Goal: Task Accomplishment & Management: Manage account settings

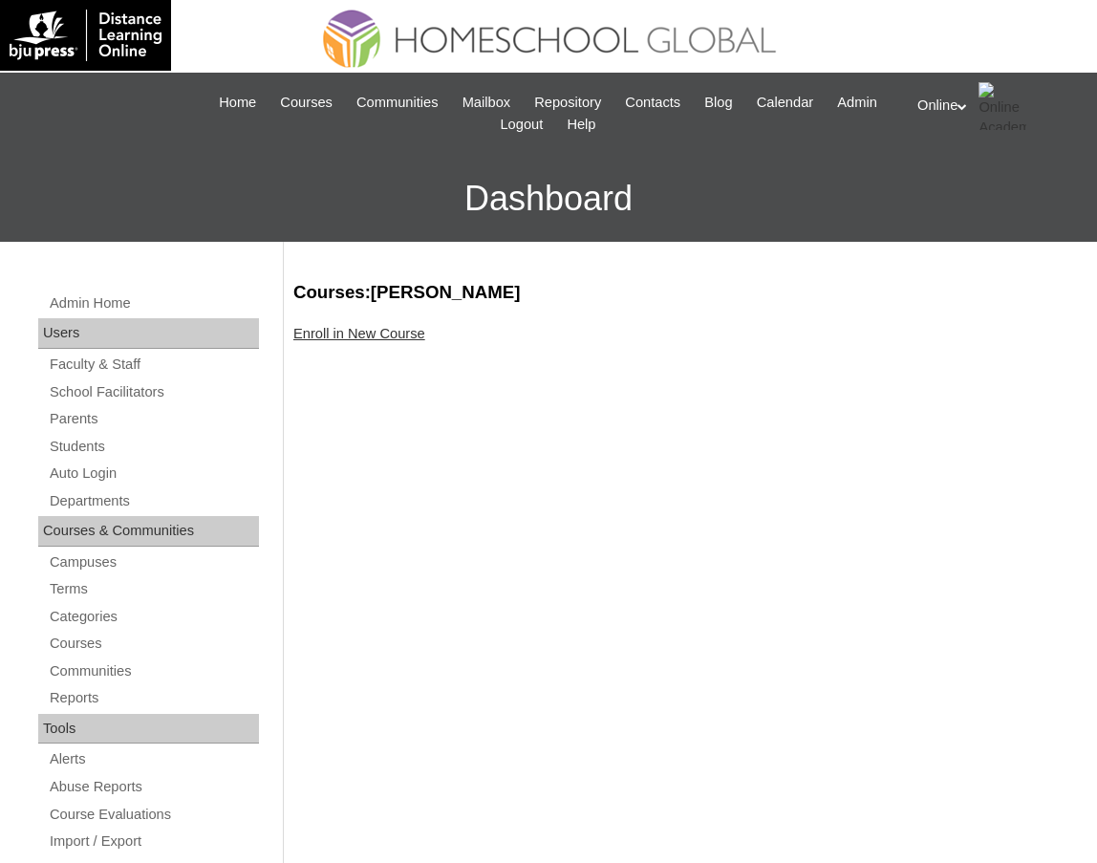
click at [393, 332] on link "Enroll in New Course" at bounding box center [359, 333] width 132 height 15
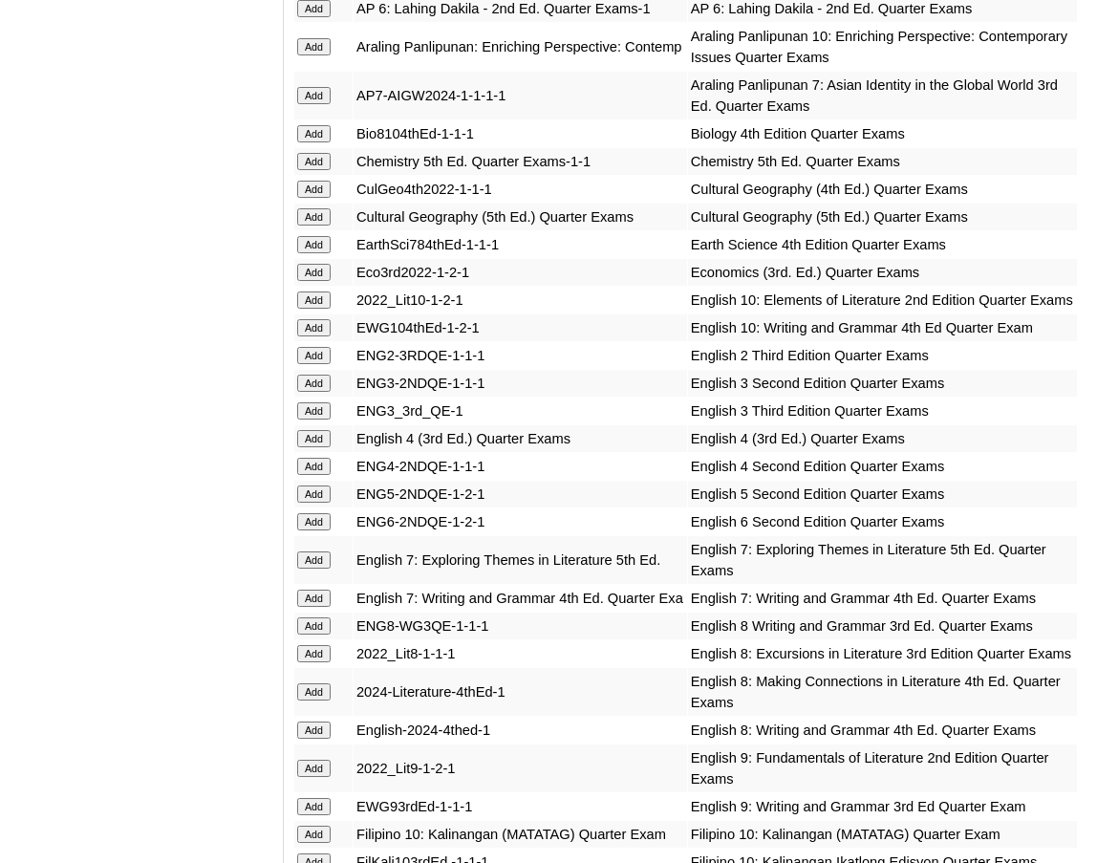
scroll to position [2327, 0]
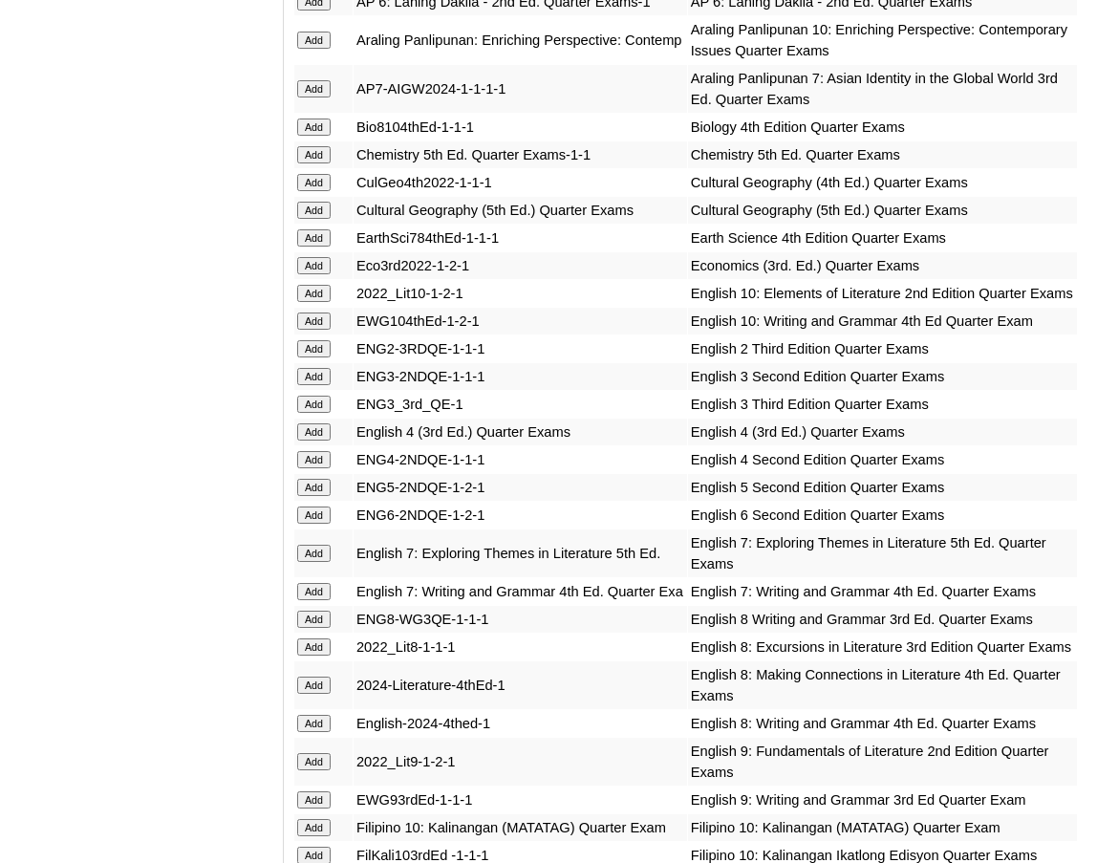
click at [312, 413] on input "Add" at bounding box center [313, 403] width 33 height 17
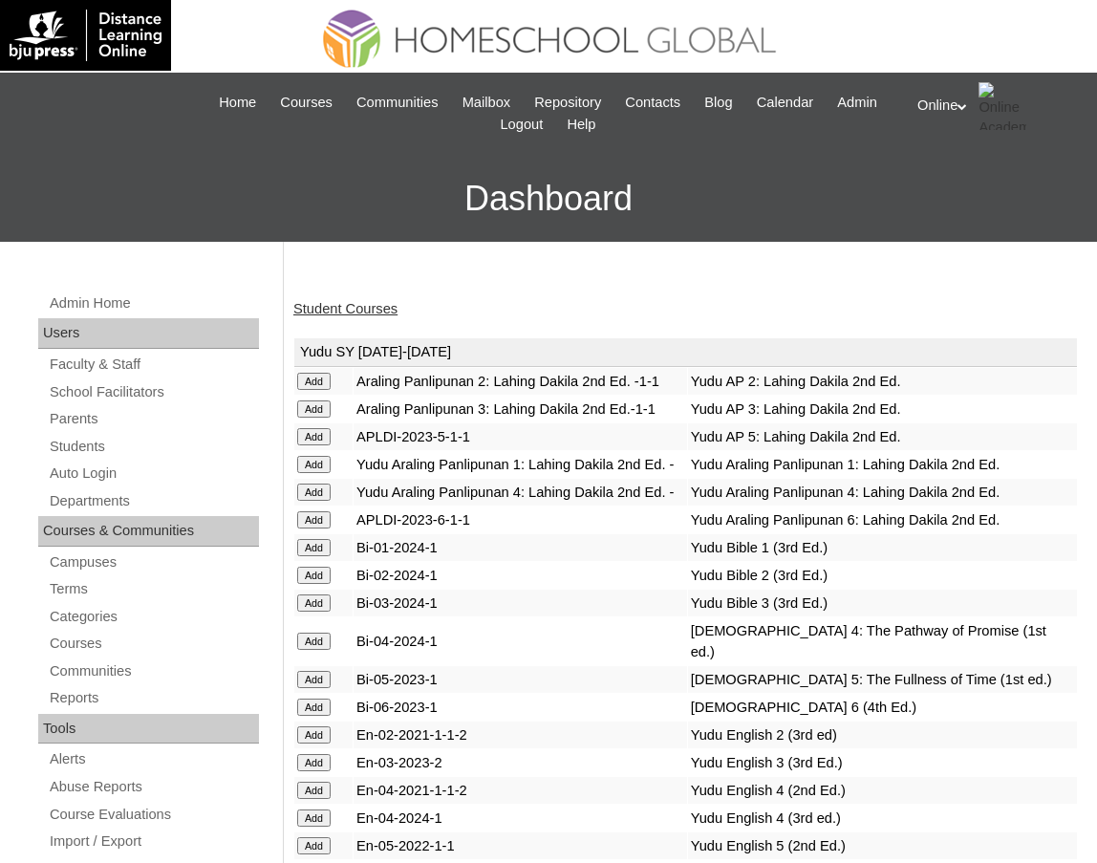
click at [383, 310] on link "Student Courses" at bounding box center [345, 308] width 104 height 15
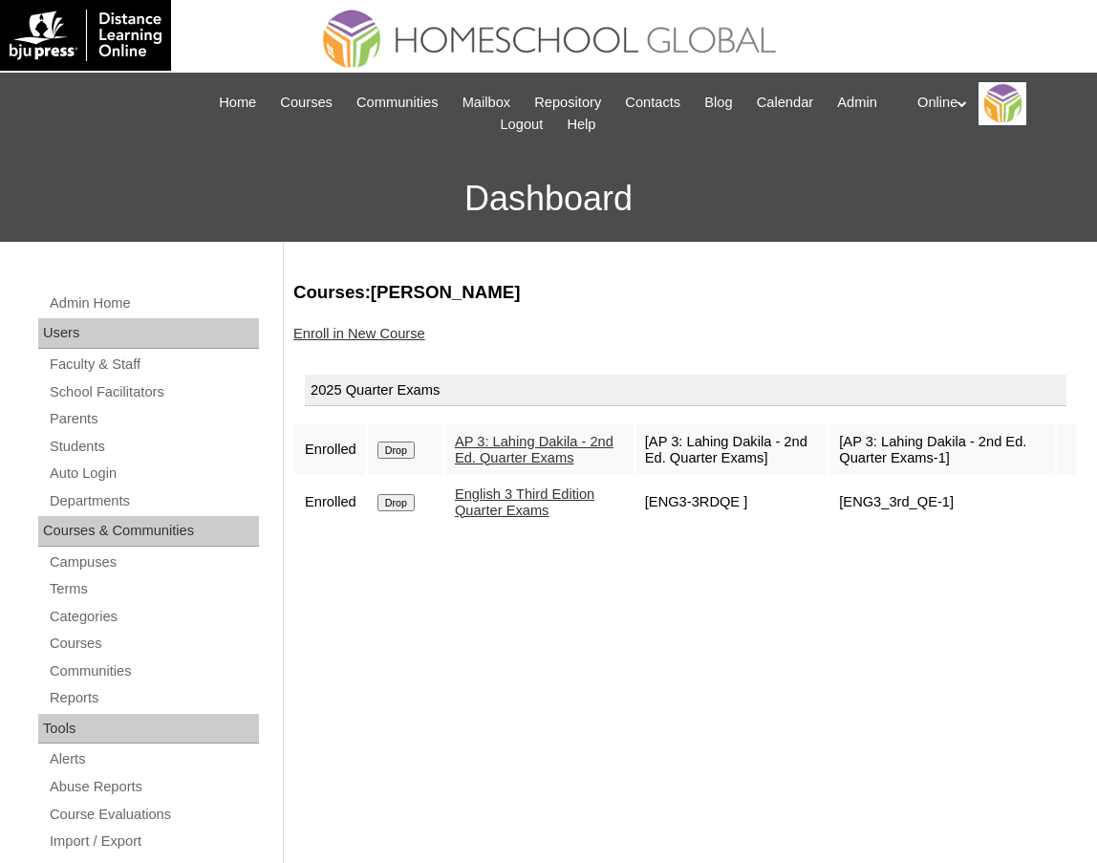
click at [383, 332] on link "Enroll in New Course" at bounding box center [359, 333] width 132 height 15
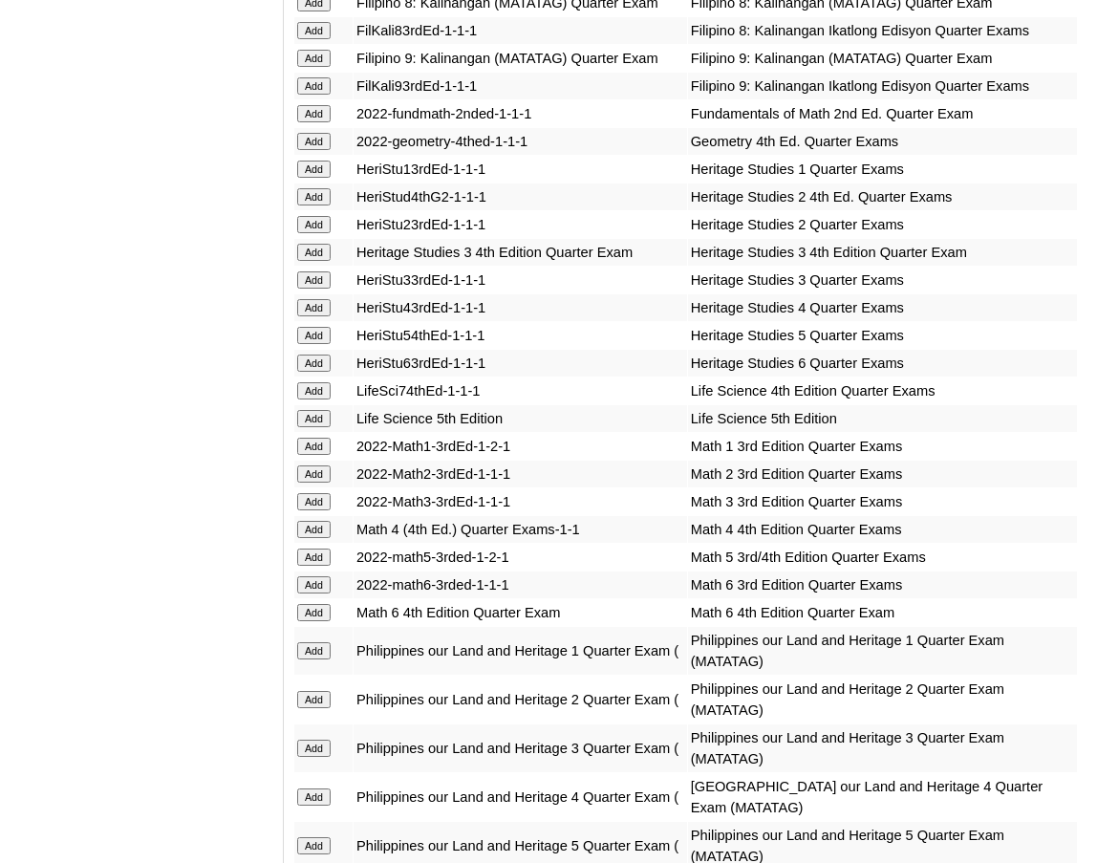
scroll to position [3454, 0]
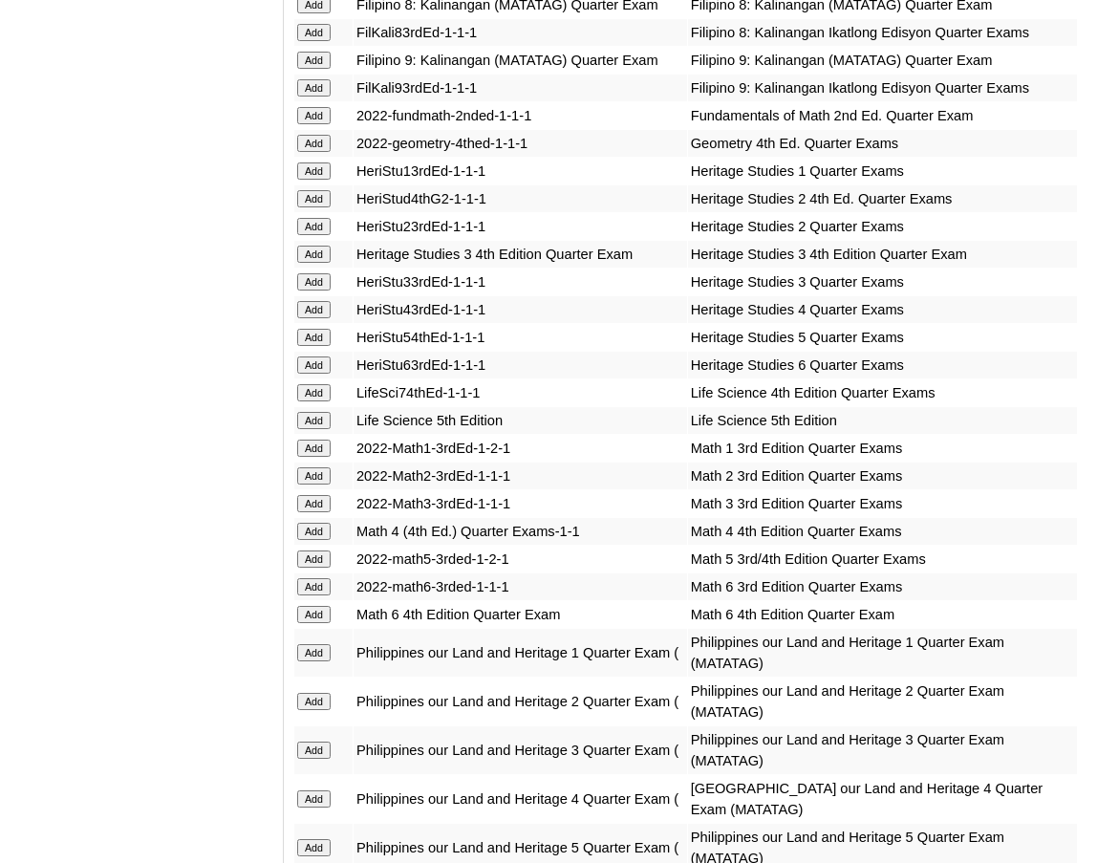
click at [324, 512] on input "Add" at bounding box center [313, 503] width 33 height 17
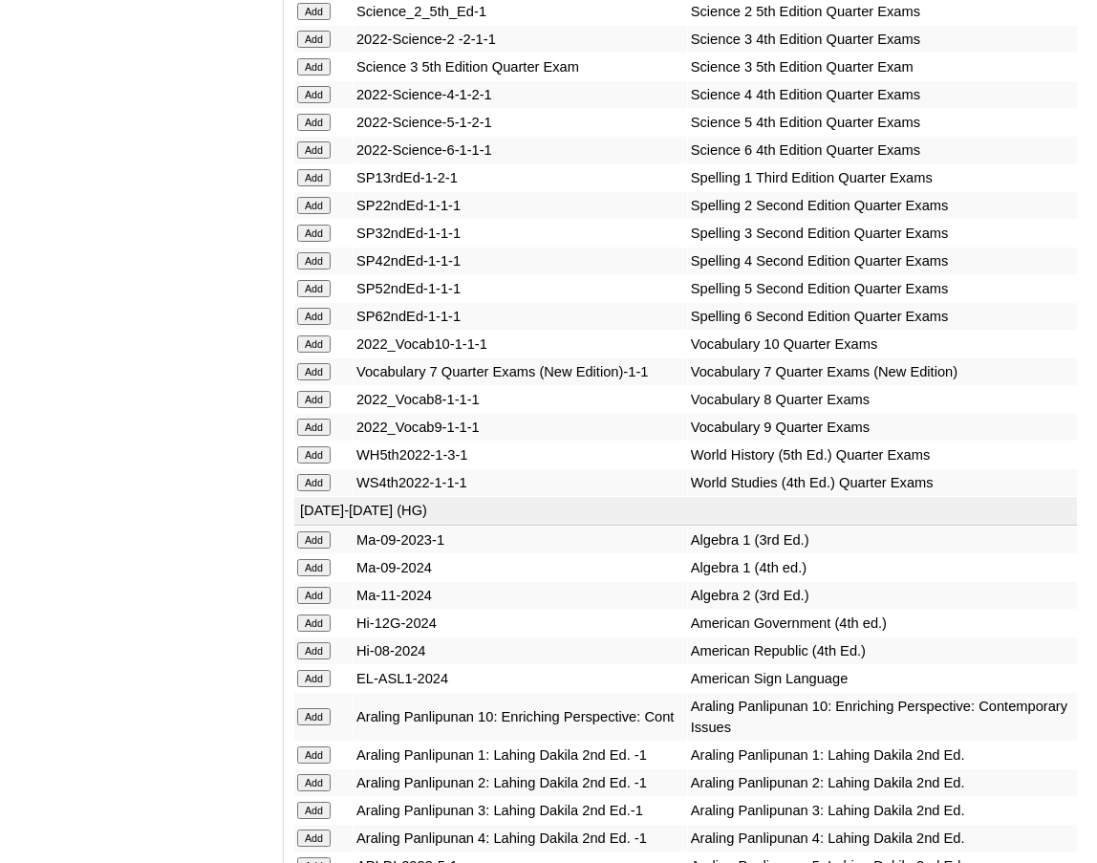
scroll to position [4467, 0]
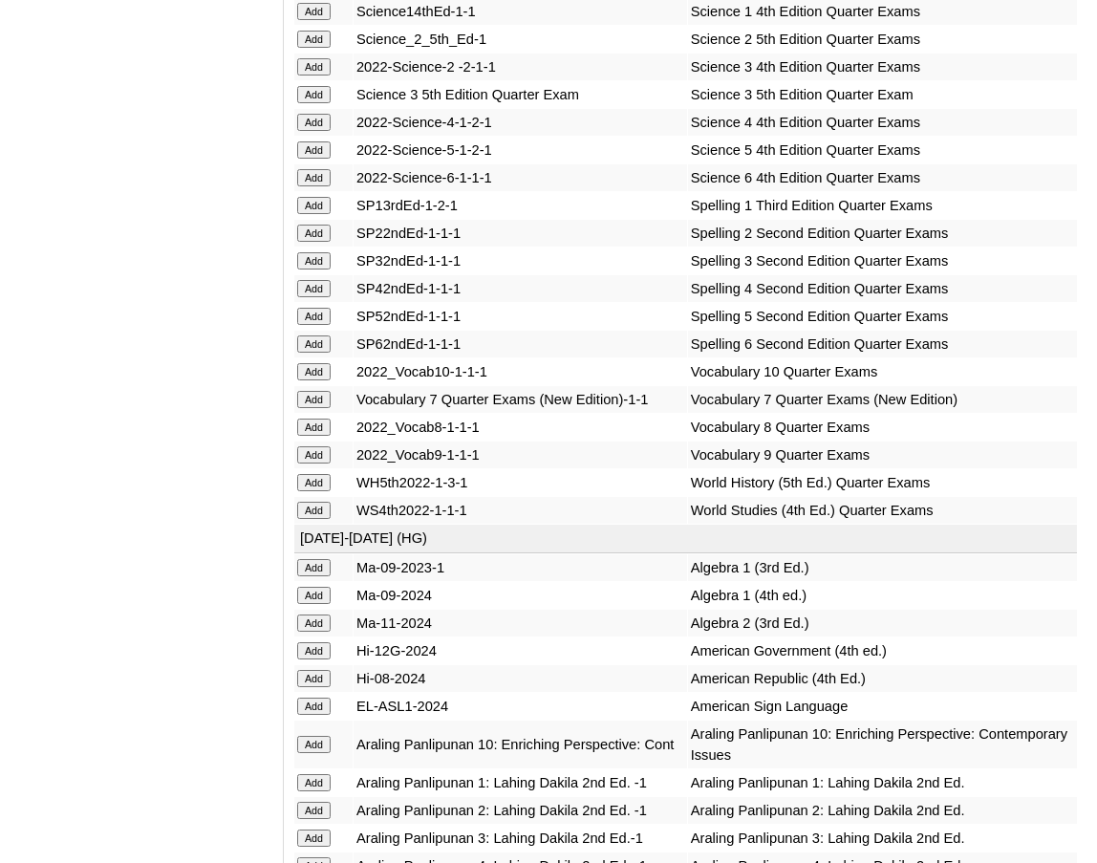
click at [310, 269] on input "Add" at bounding box center [313, 260] width 33 height 17
click at [315, 103] on input "Add" at bounding box center [313, 94] width 33 height 17
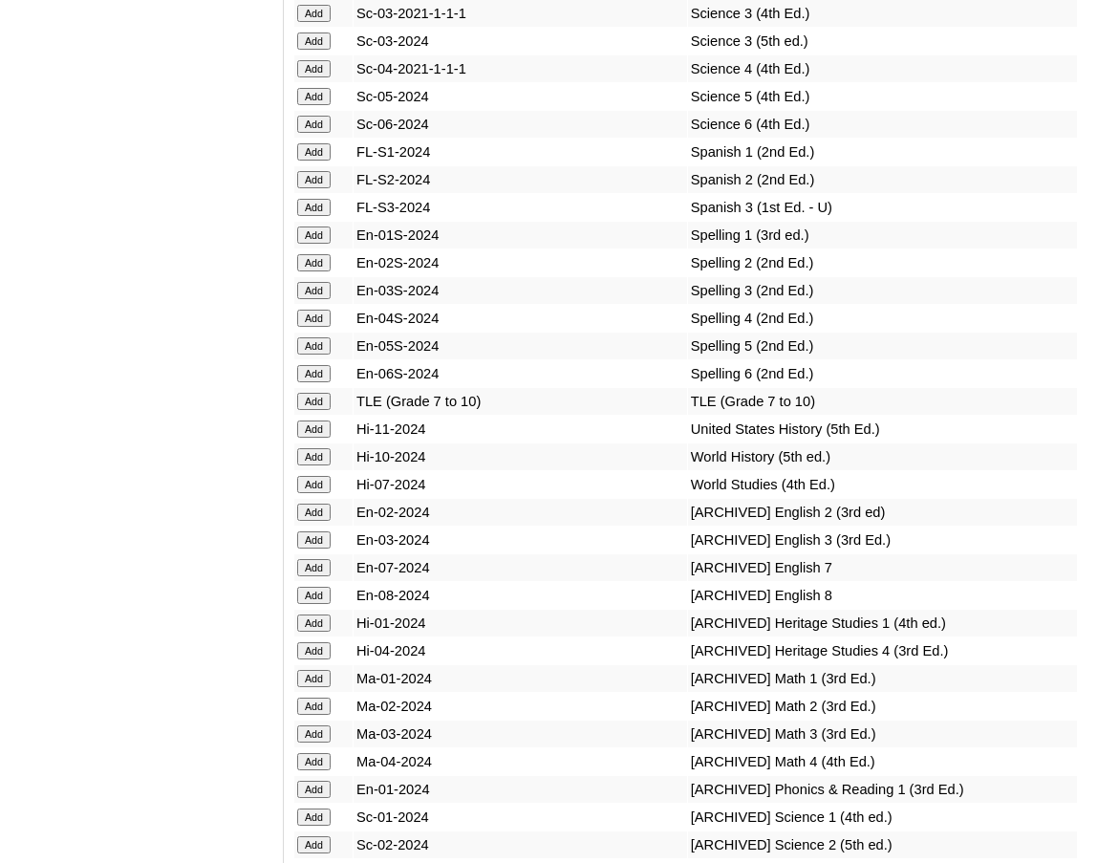
scroll to position [8759, 0]
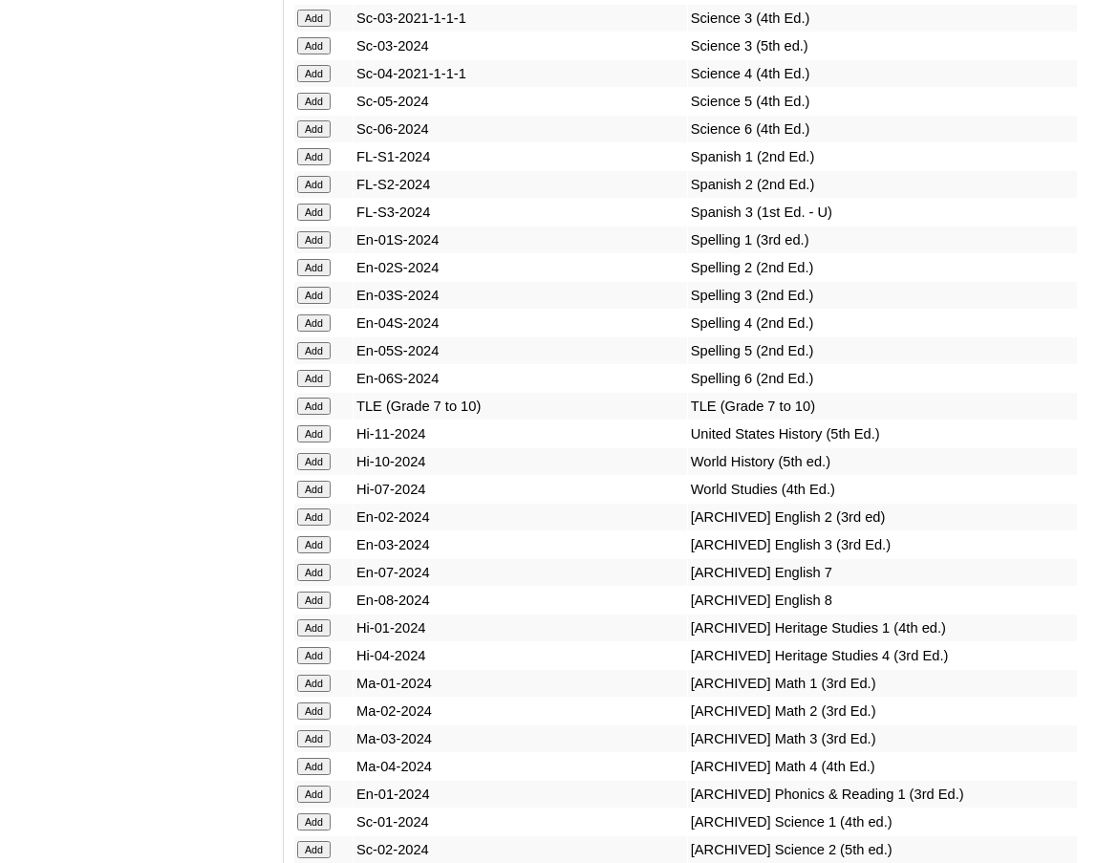
click at [317, 304] on input "Add" at bounding box center [313, 295] width 33 height 17
click at [319, 54] on input "Add" at bounding box center [313, 45] width 33 height 17
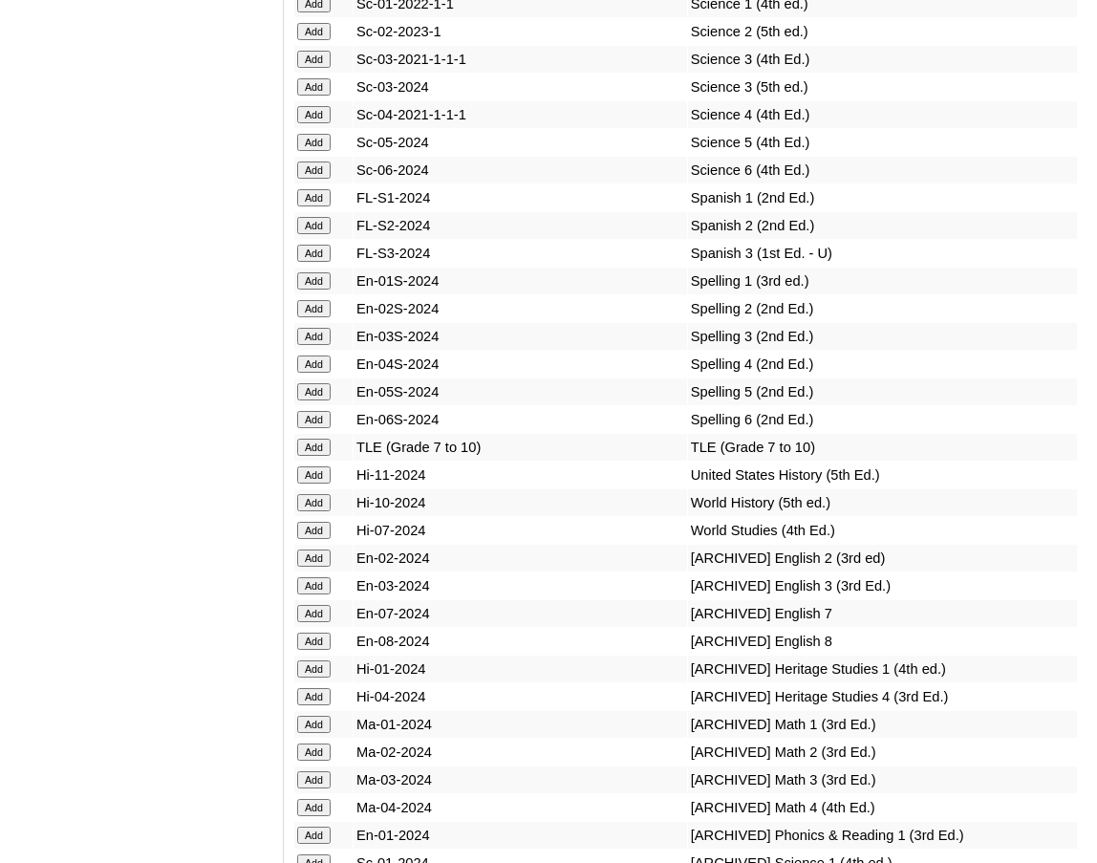
scroll to position [8715, 0]
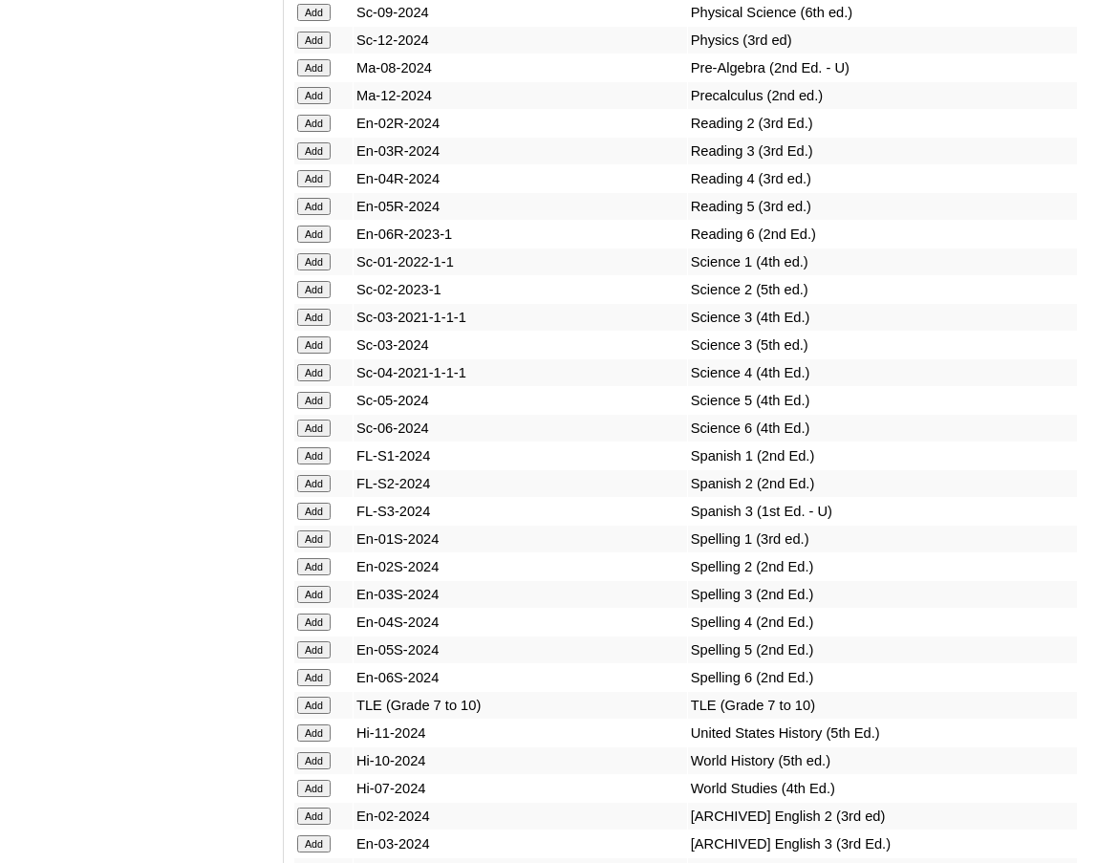
scroll to position [8455, 0]
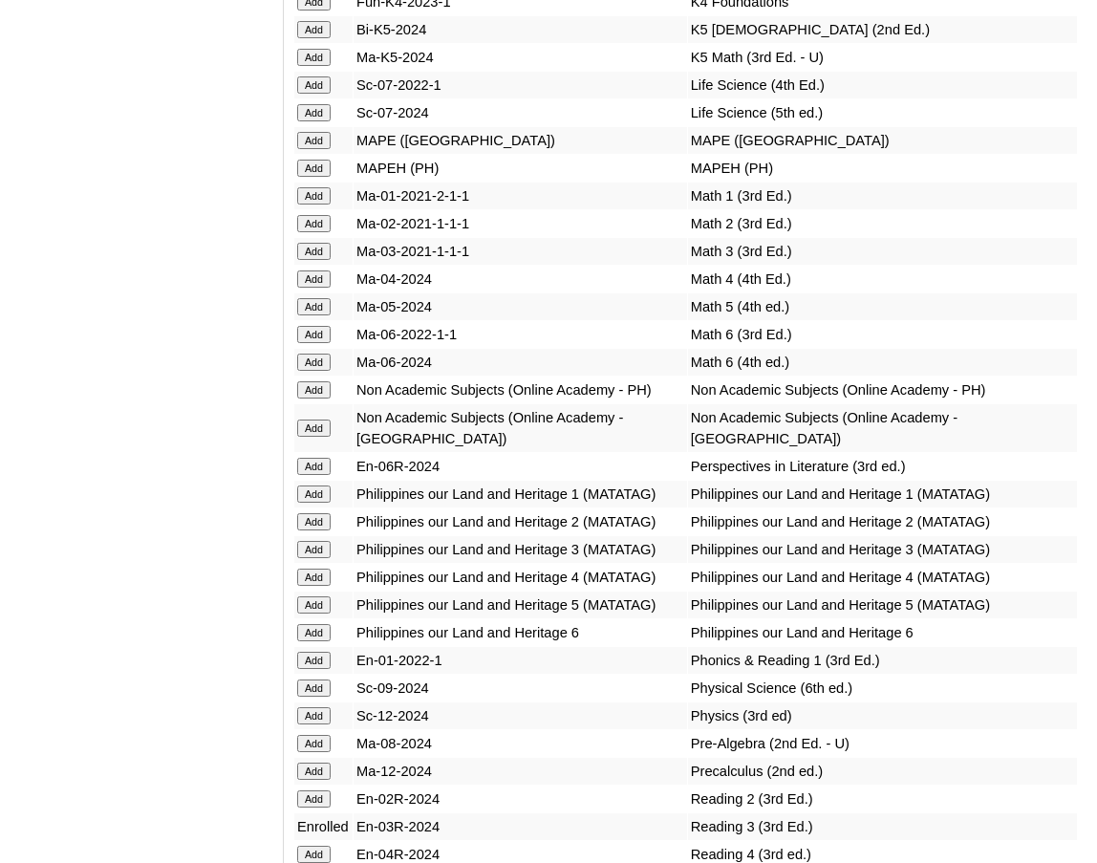
scroll to position [7784, 0]
click at [313, 399] on input "Add" at bounding box center [313, 390] width 33 height 17
click at [317, 261] on input "Add" at bounding box center [313, 252] width 33 height 17
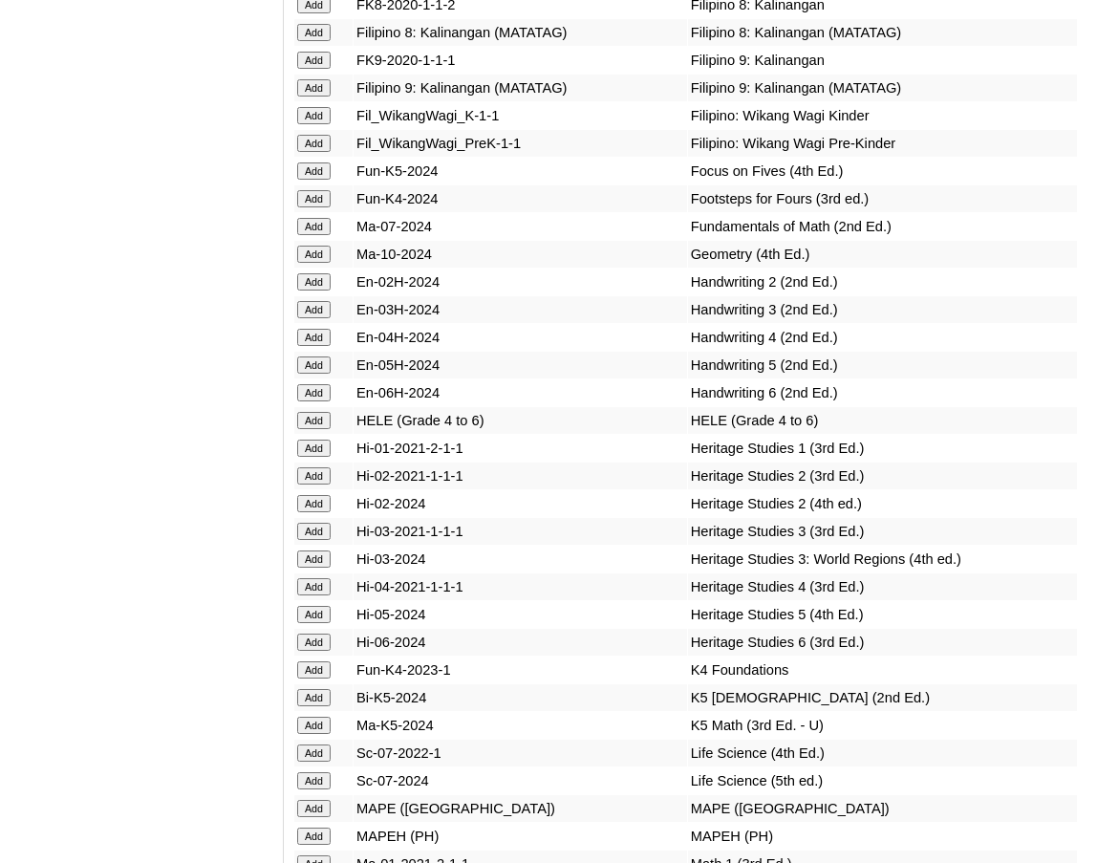
scroll to position [7115, 0]
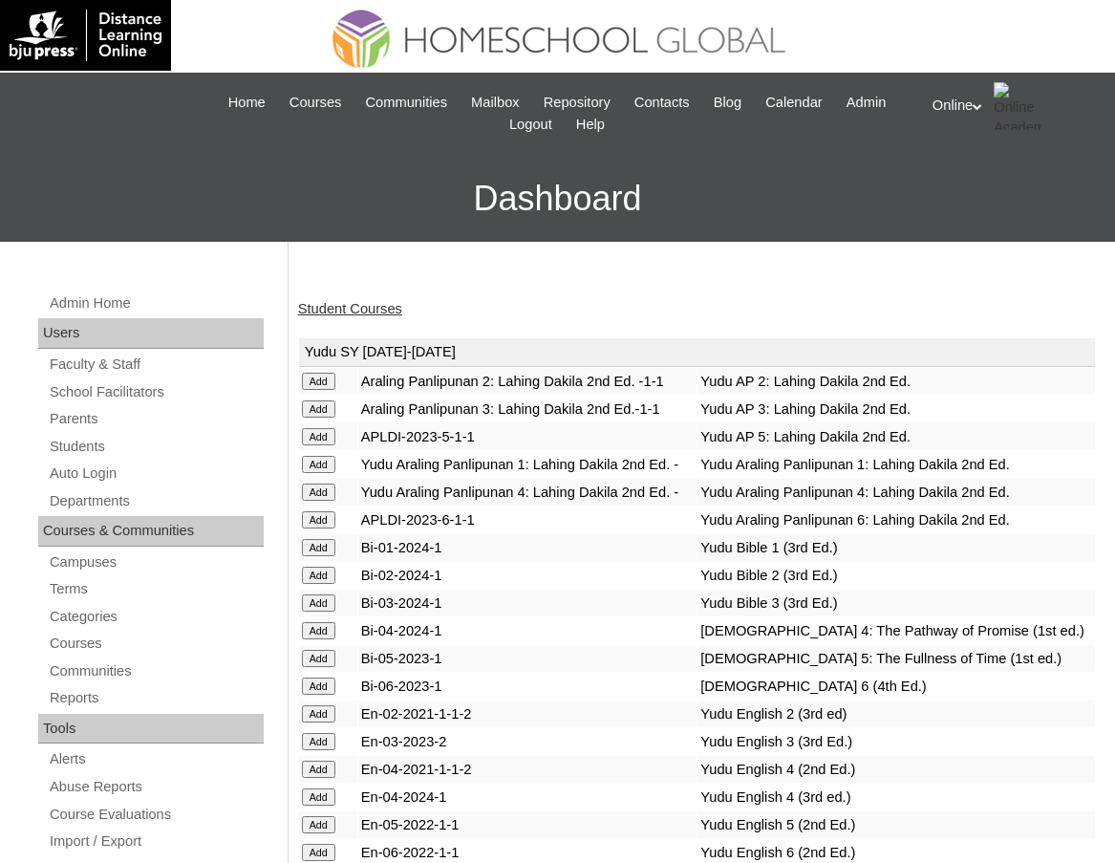
click at [315, 51] on img at bounding box center [557, 34] width 503 height 69
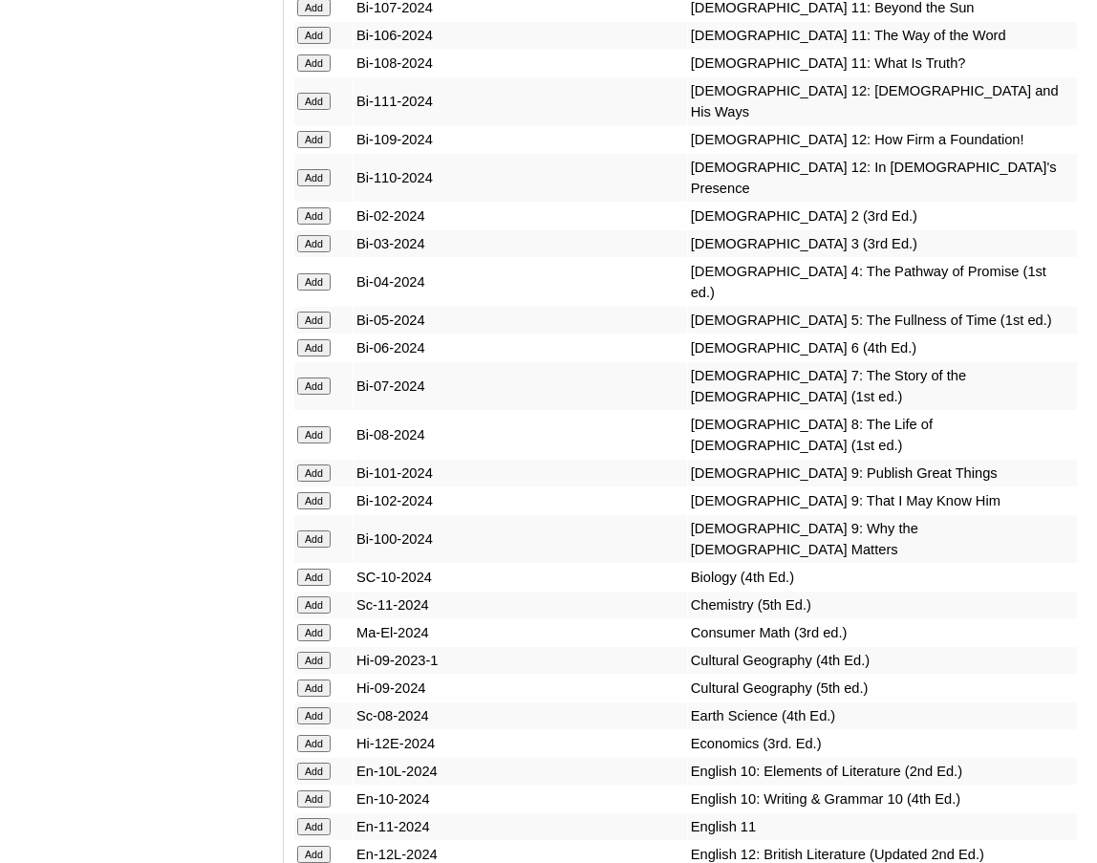
scroll to position [5659, 0]
click at [313, 251] on input "Add" at bounding box center [313, 242] width 33 height 17
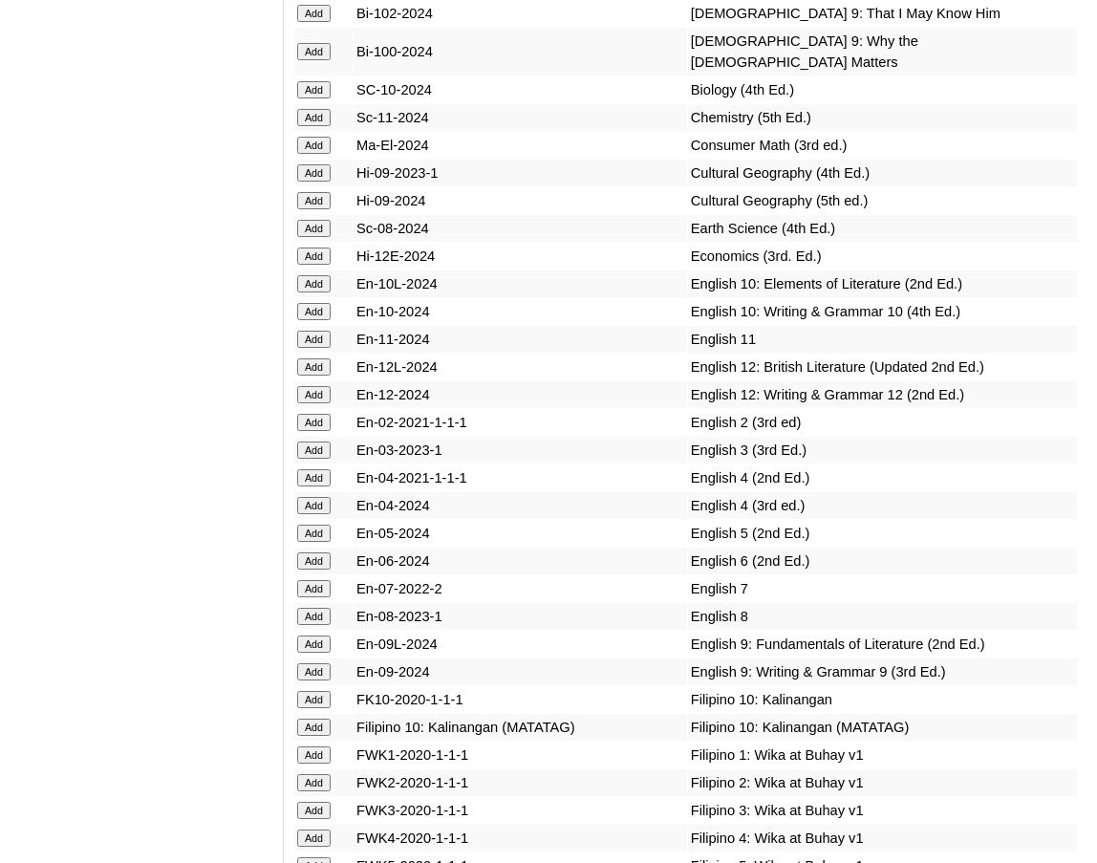
scroll to position [6146, 0]
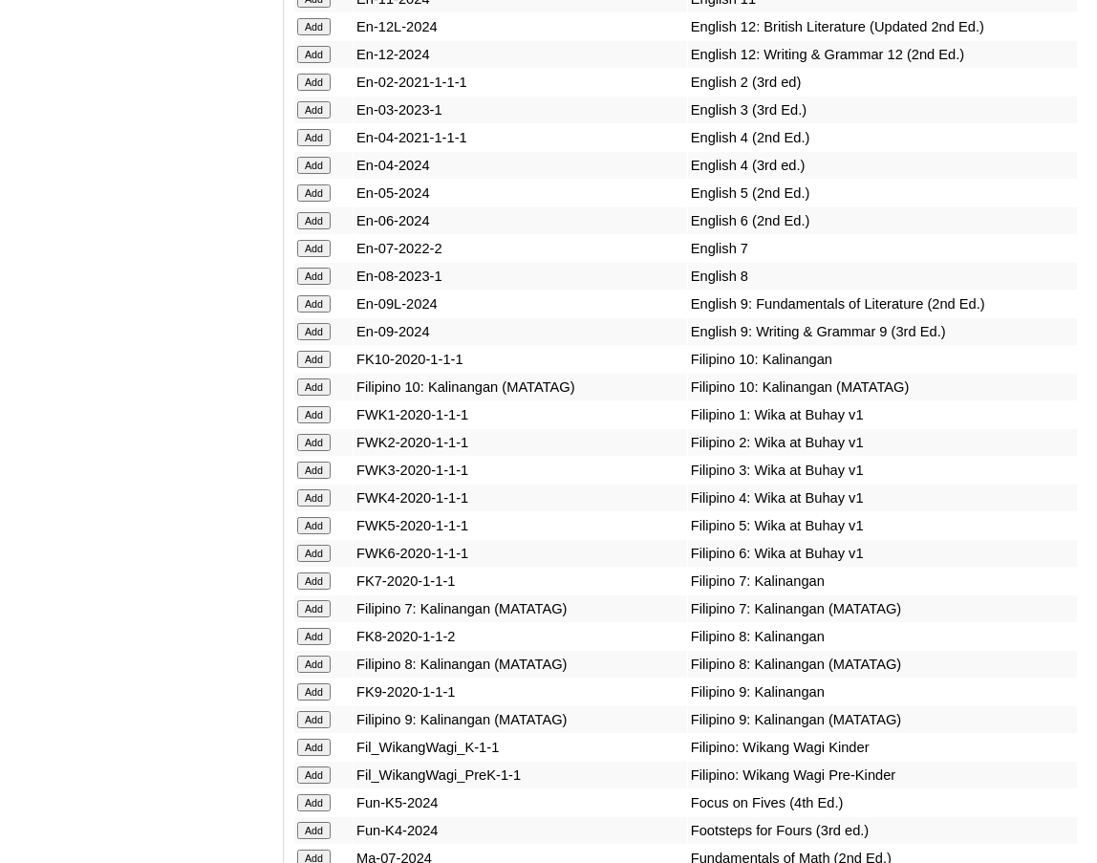
scroll to position [6489, 0]
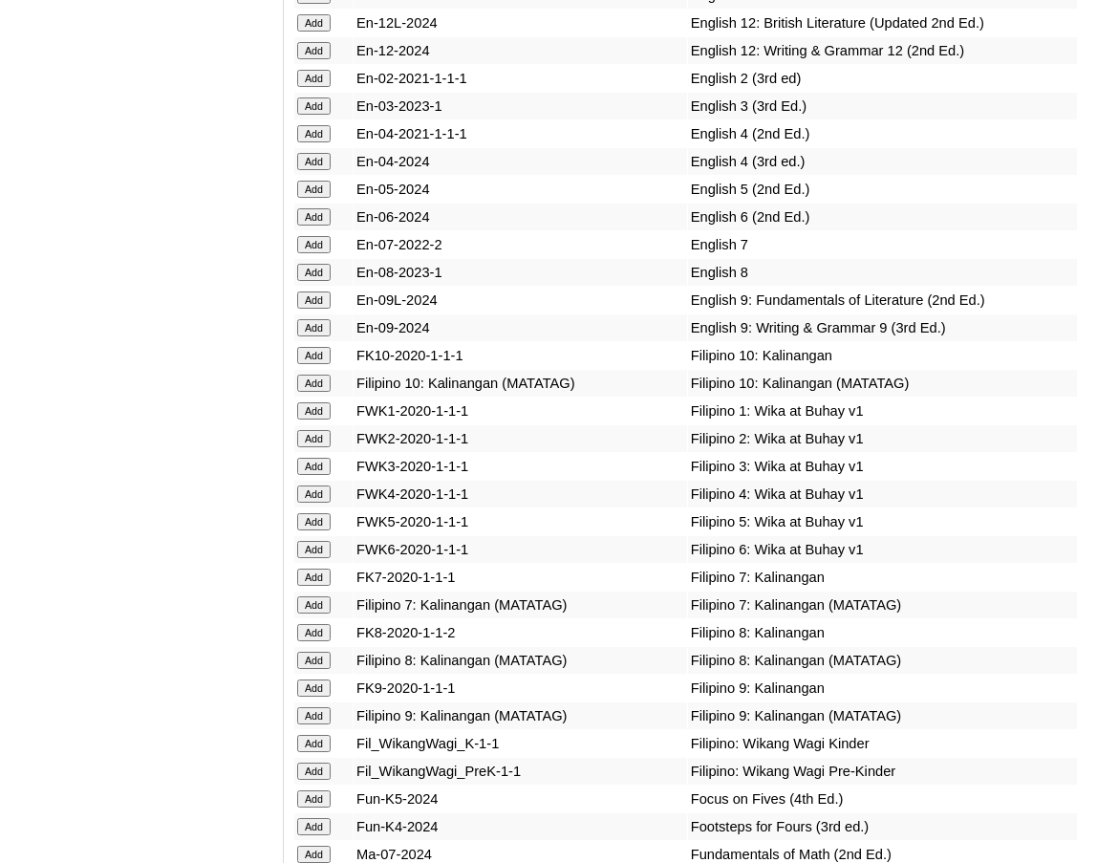
click at [322, 115] on input "Add" at bounding box center [313, 105] width 33 height 17
click at [326, 475] on input "Add" at bounding box center [313, 466] width 33 height 17
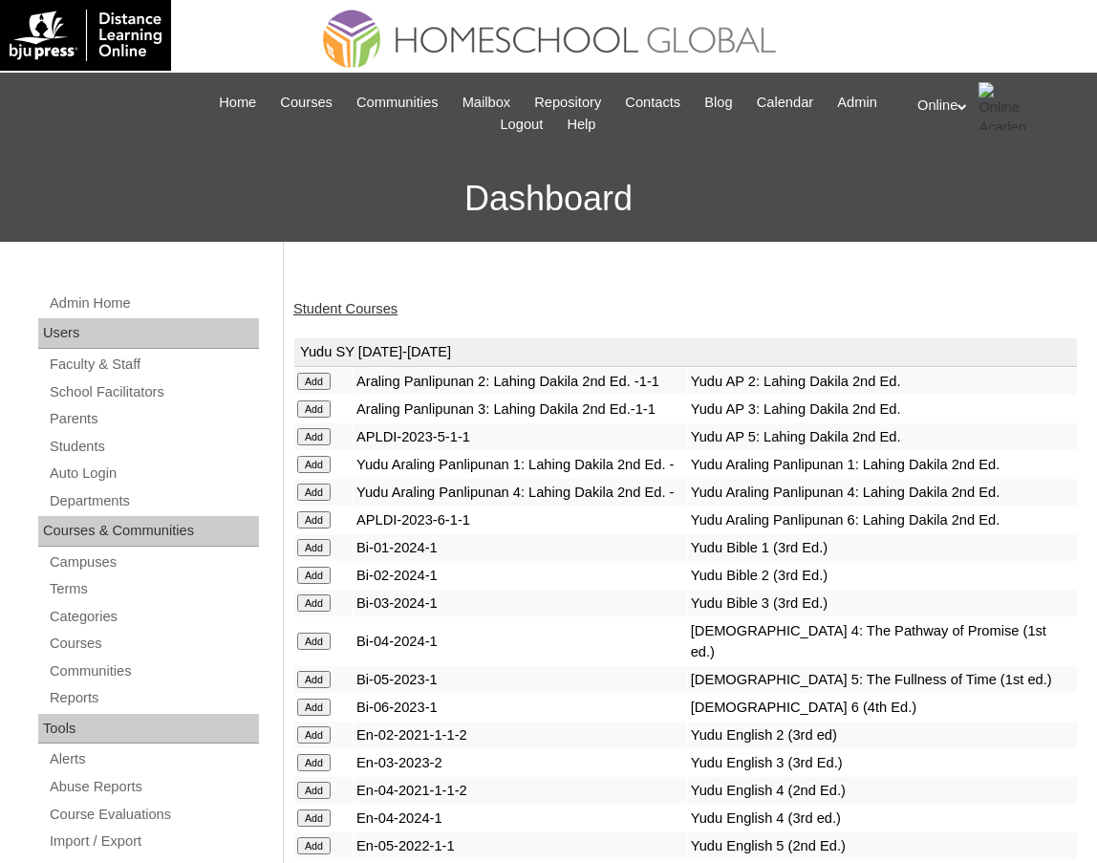
click at [340, 301] on link "Student Courses" at bounding box center [345, 308] width 104 height 15
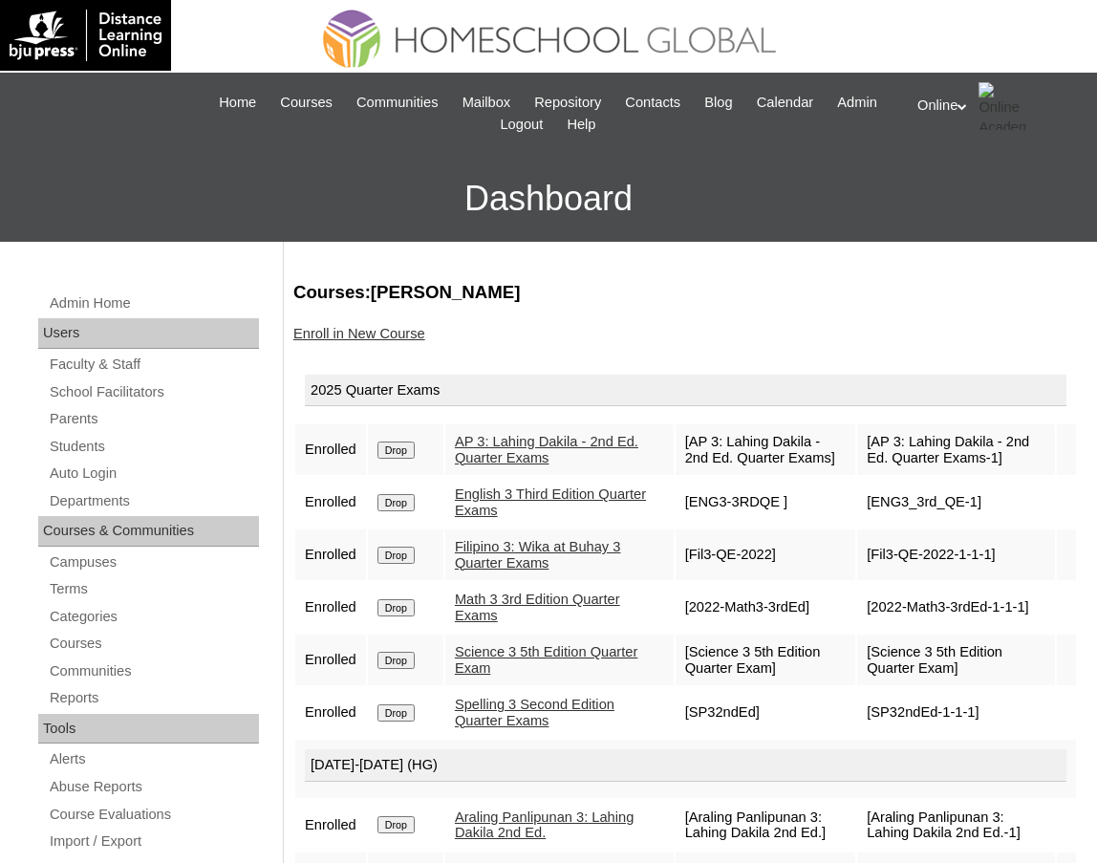
click at [341, 329] on link "Enroll in New Course" at bounding box center [359, 333] width 132 height 15
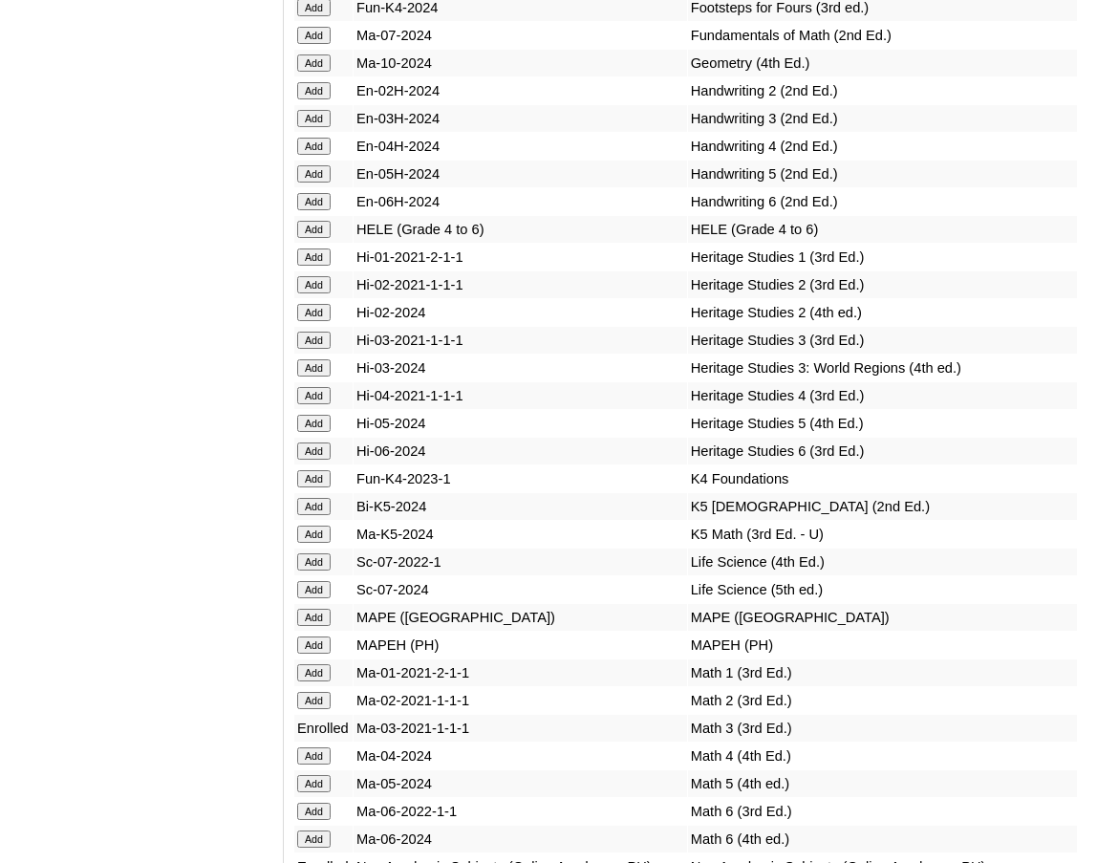
scroll to position [7320, 0]
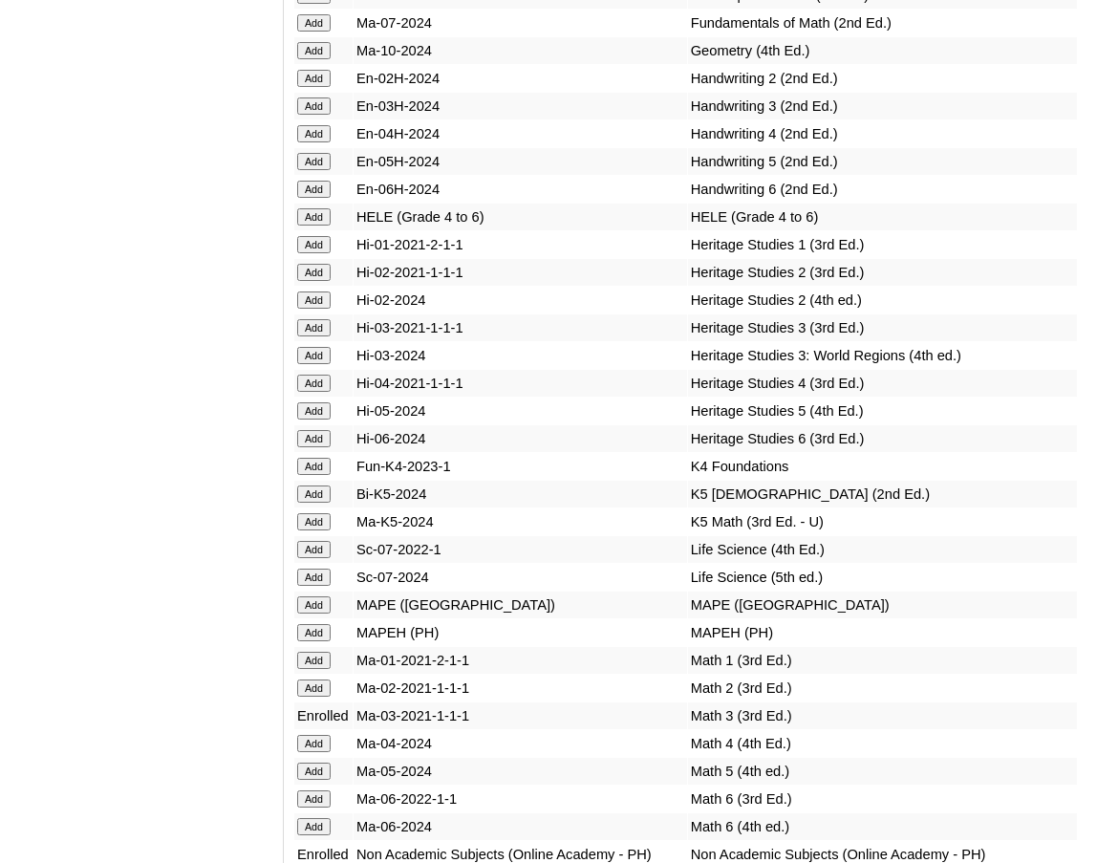
click at [324, 115] on input "Add" at bounding box center [313, 105] width 33 height 17
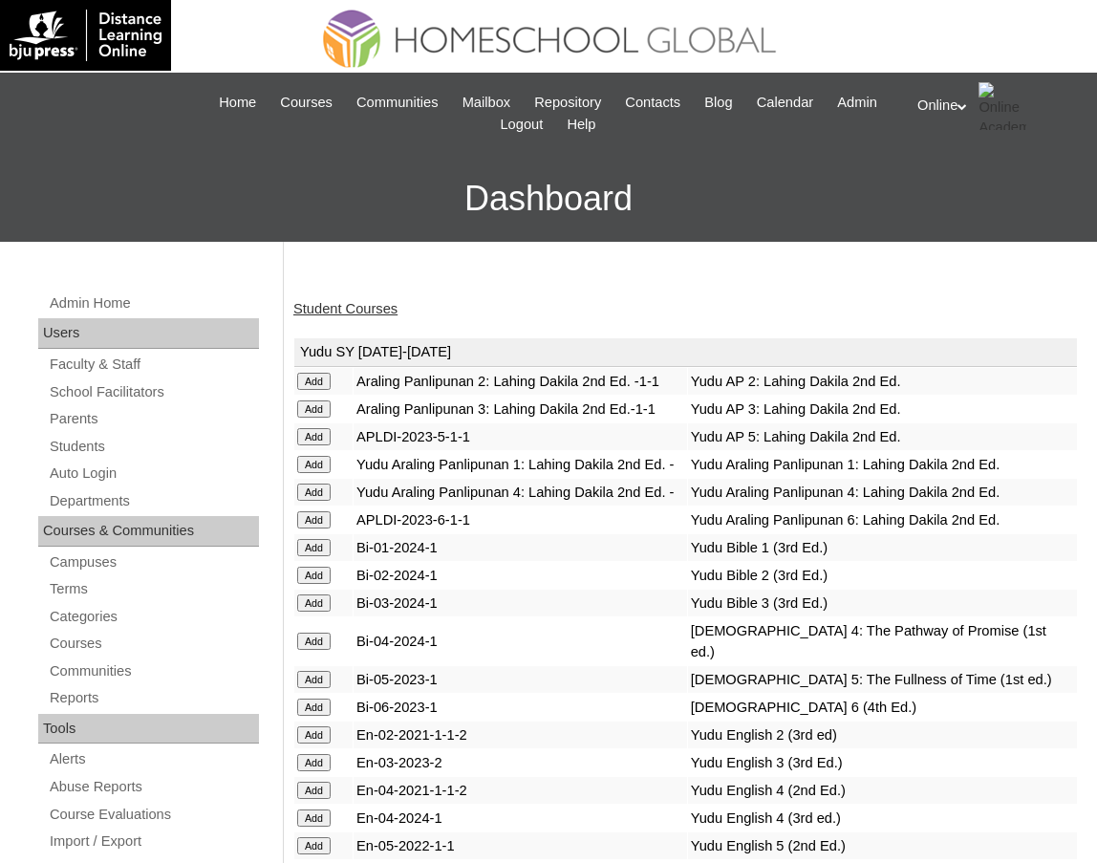
click at [370, 308] on link "Student Courses" at bounding box center [345, 308] width 104 height 15
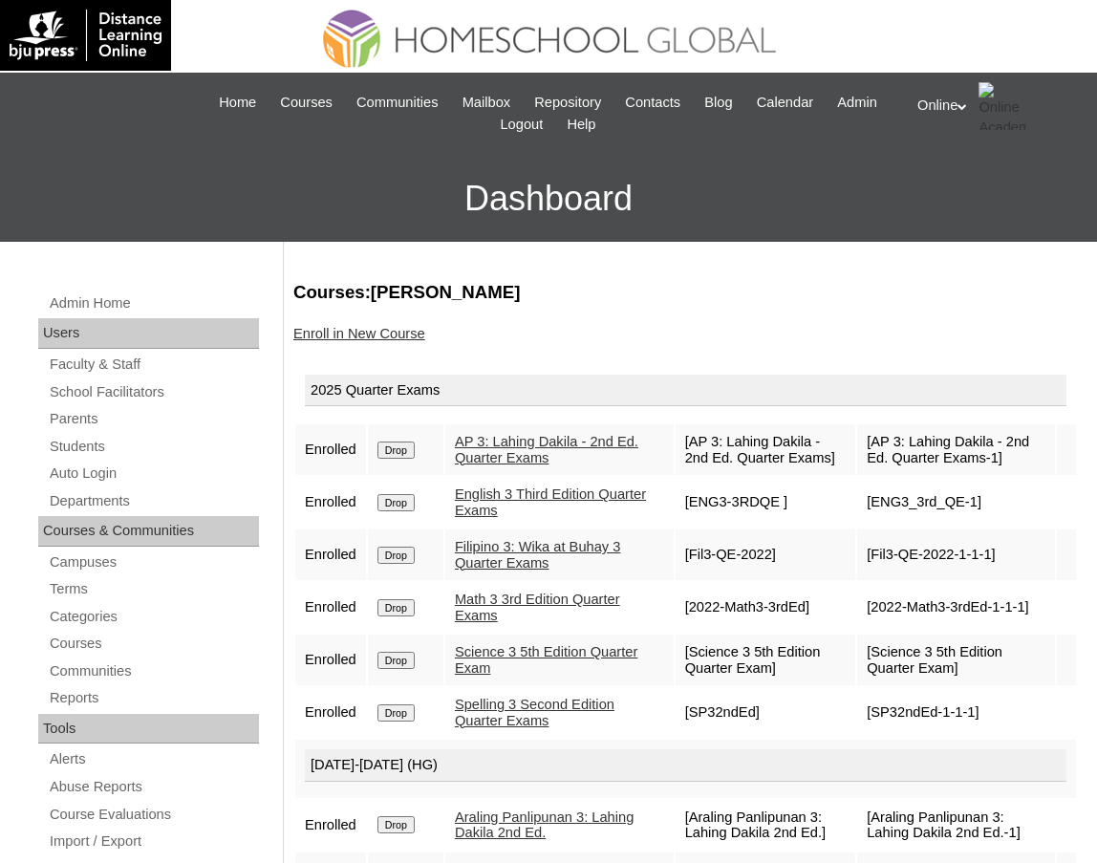
click at [390, 328] on link "Enroll in New Course" at bounding box center [359, 333] width 132 height 15
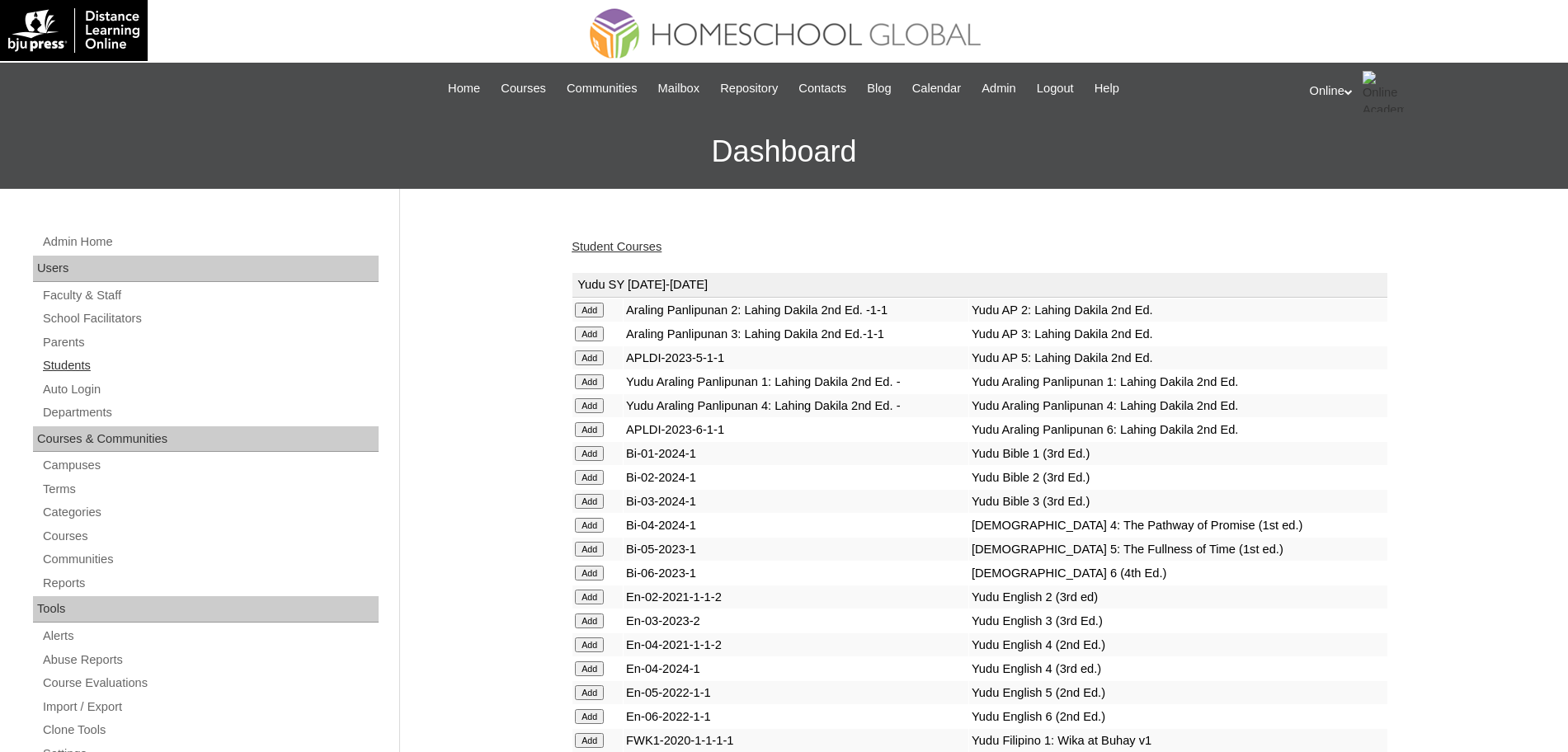
click at [76, 360] on link "Students" at bounding box center [210, 366] width 338 height 21
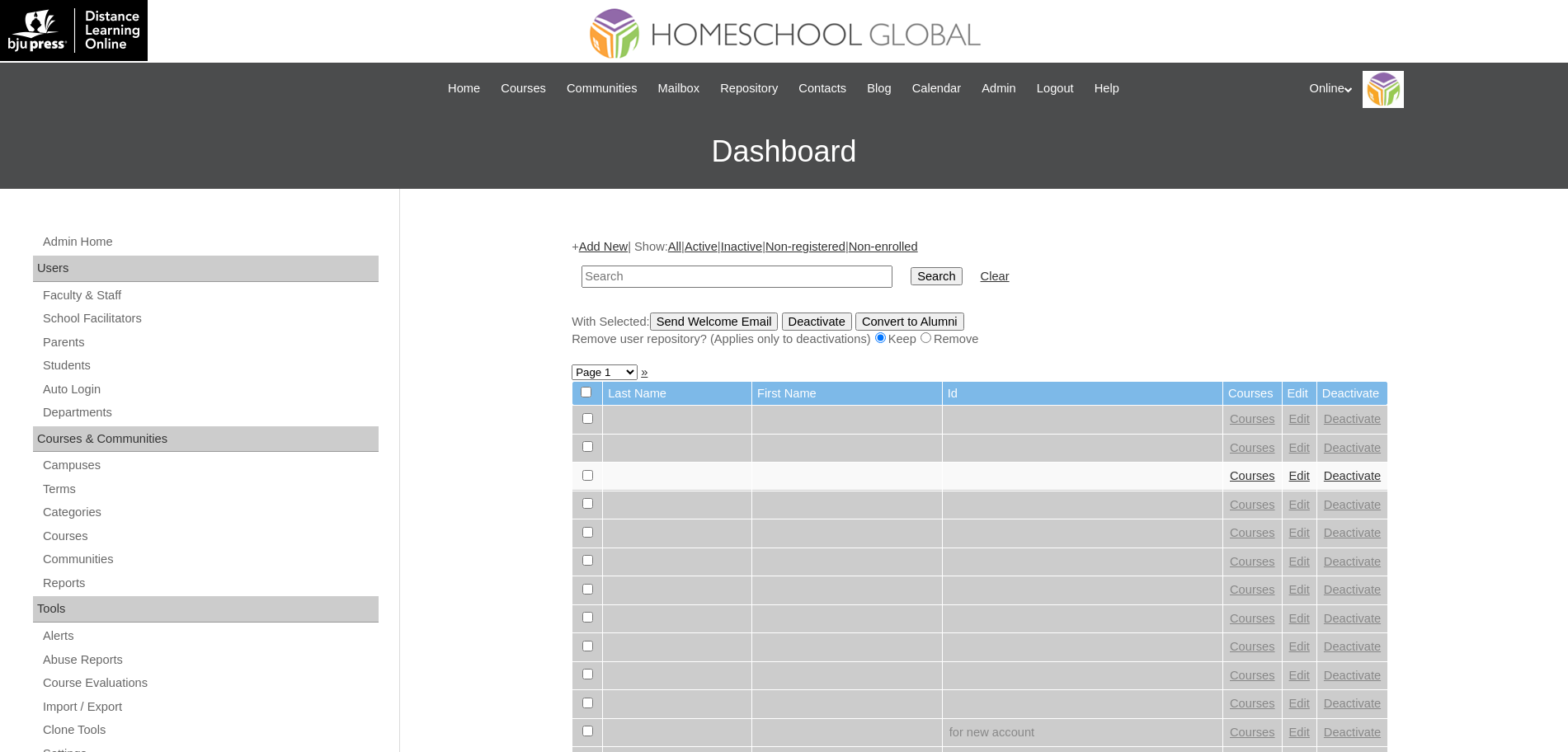
click at [635, 270] on input "text" at bounding box center [737, 277] width 311 height 22
type input "HG305OACAD2025"
click at [911, 268] on input "Search" at bounding box center [936, 276] width 51 height 18
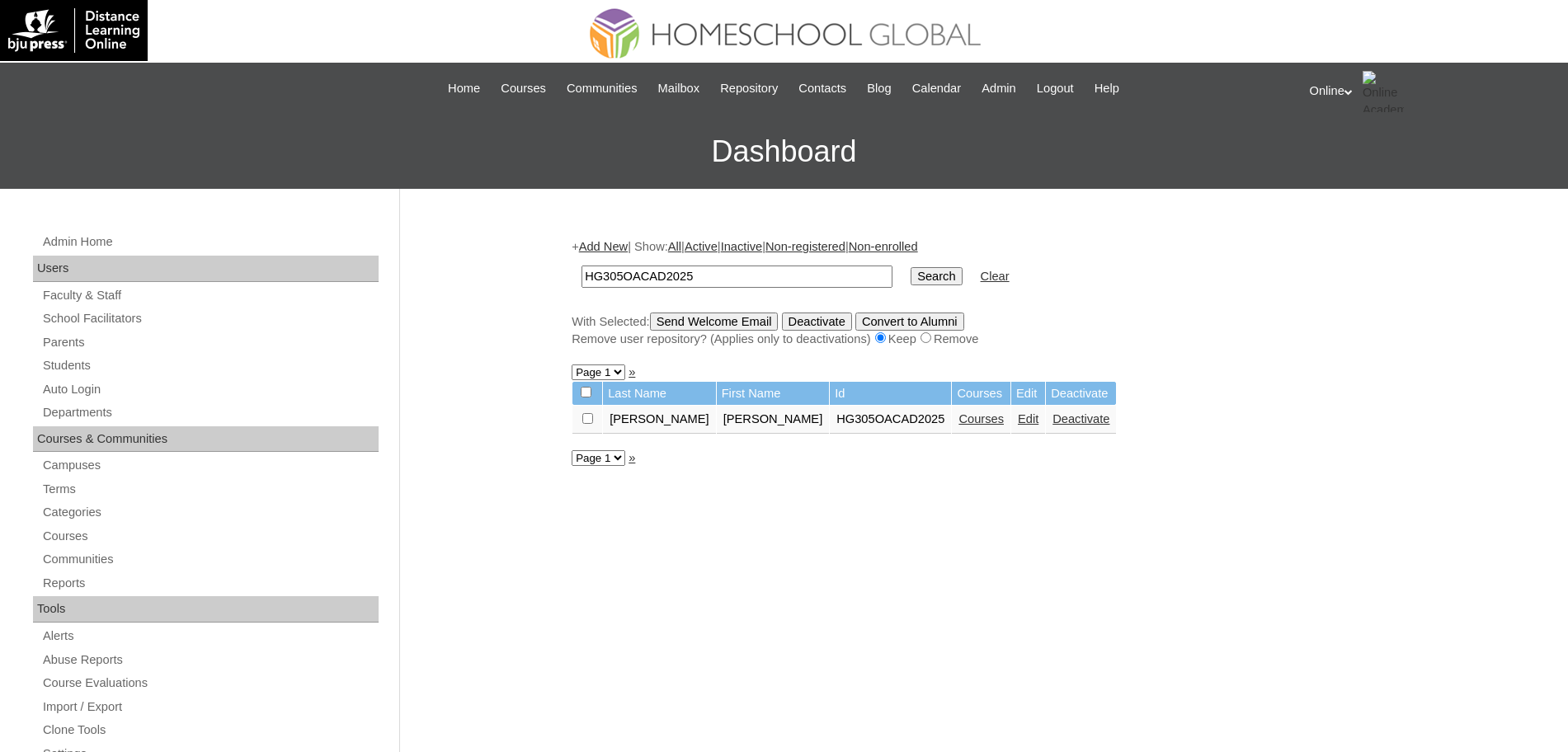
click at [958, 420] on link "Courses" at bounding box center [981, 419] width 46 height 13
click at [743, 269] on input "HG305OACAD2025" at bounding box center [737, 277] width 311 height 22
paste input "26"
type input "HG265OACAD2025"
click at [911, 278] on input "Search" at bounding box center [936, 276] width 51 height 18
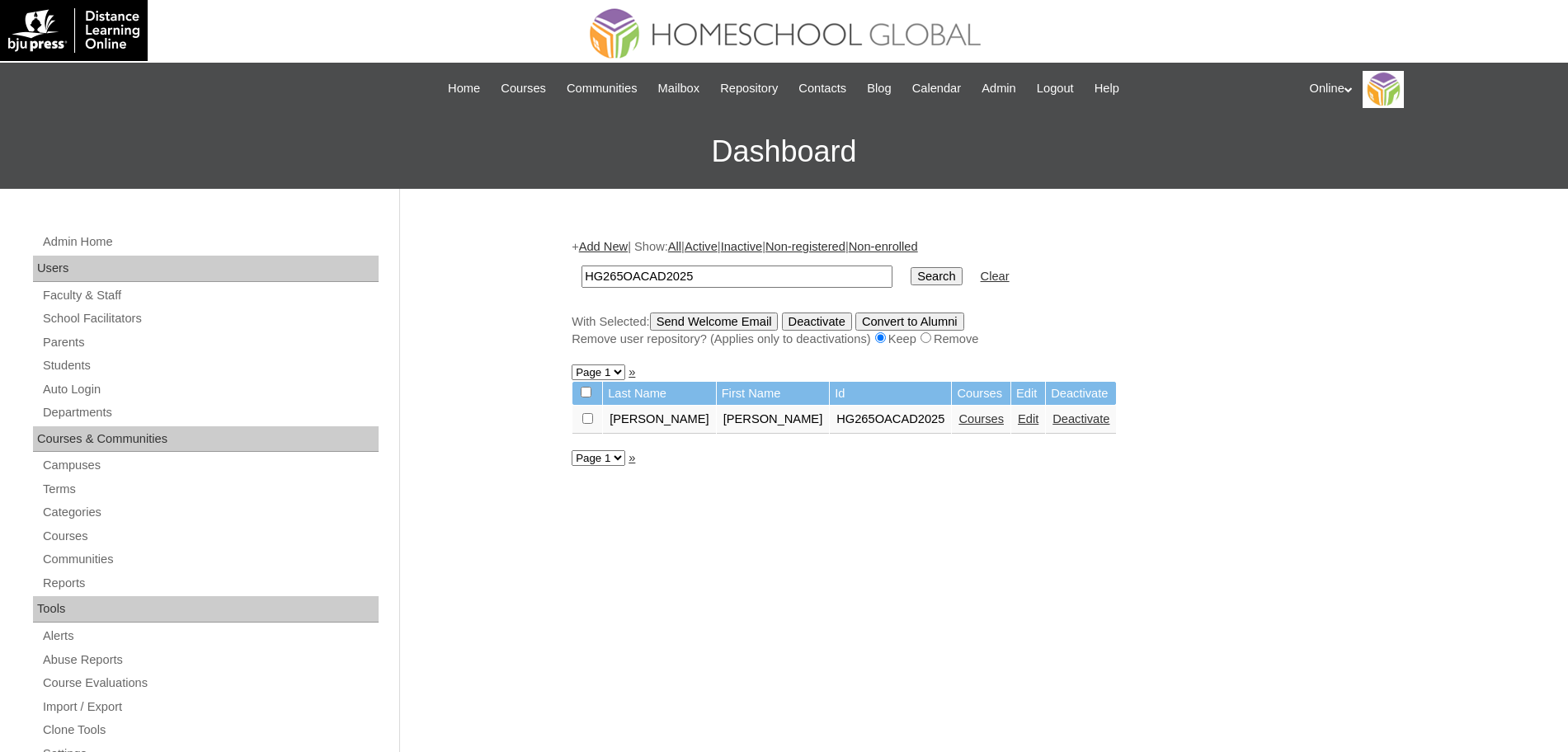
click at [958, 417] on link "Courses" at bounding box center [981, 419] width 46 height 13
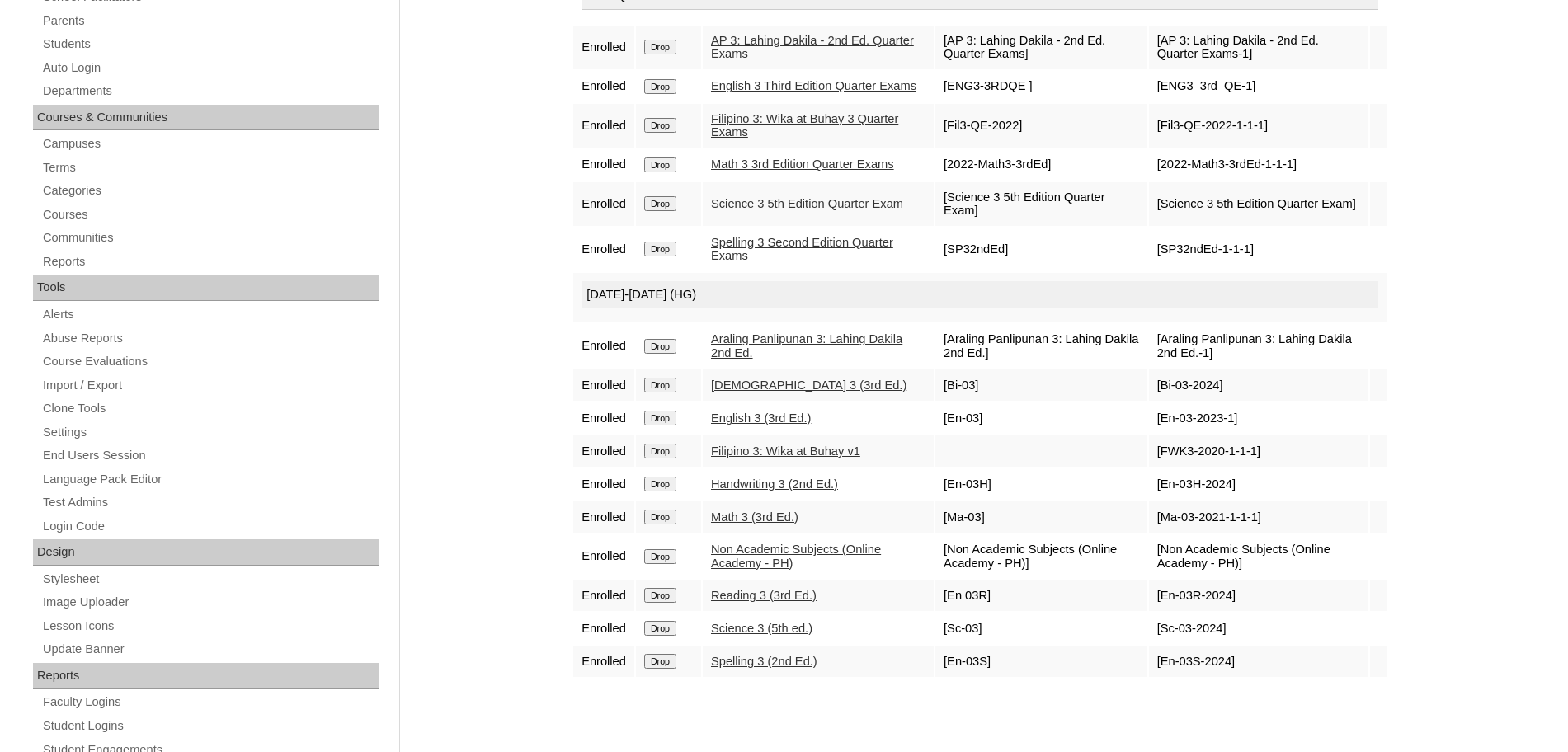
scroll to position [323, 0]
click at [777, 490] on link "Handwriting 3 (2nd Ed.)" at bounding box center [774, 483] width 127 height 13
